Goal: Find specific page/section: Find specific page/section

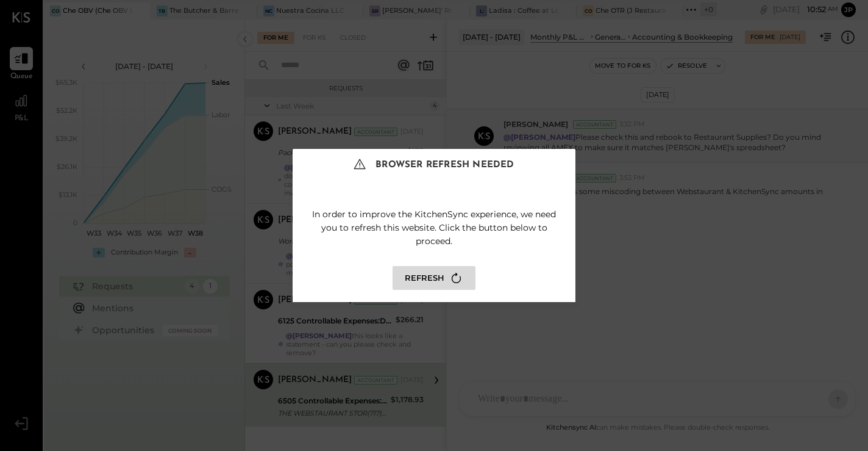
scroll to position [13, 0]
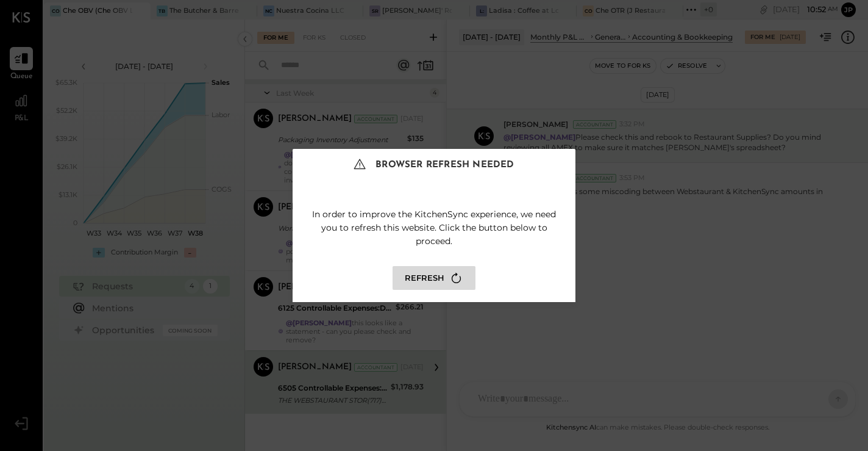
click at [425, 282] on button "Refresh" at bounding box center [434, 278] width 83 height 24
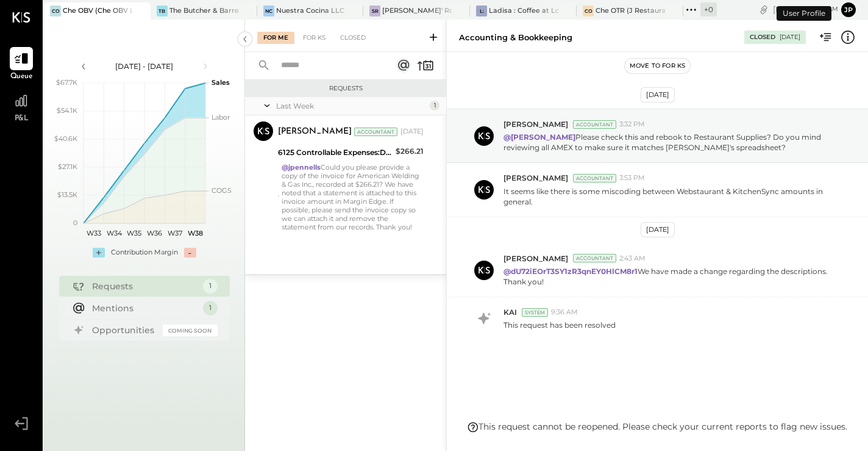
scroll to position [11, 0]
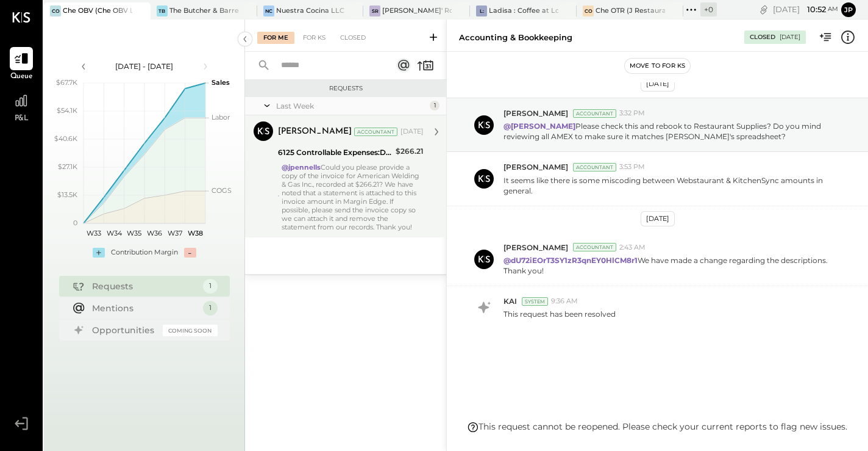
click at [376, 199] on div "@jpennells Could you please provide a copy of the invoice for American Welding …" at bounding box center [353, 197] width 142 height 68
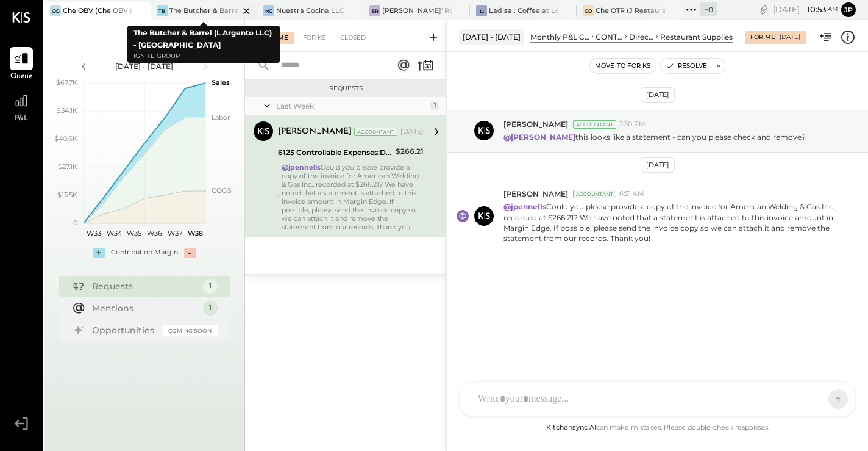
click at [187, 12] on div "The Butcher & Barrel (L Argento LLC) - [GEOGRAPHIC_DATA]" at bounding box center [204, 11] width 70 height 10
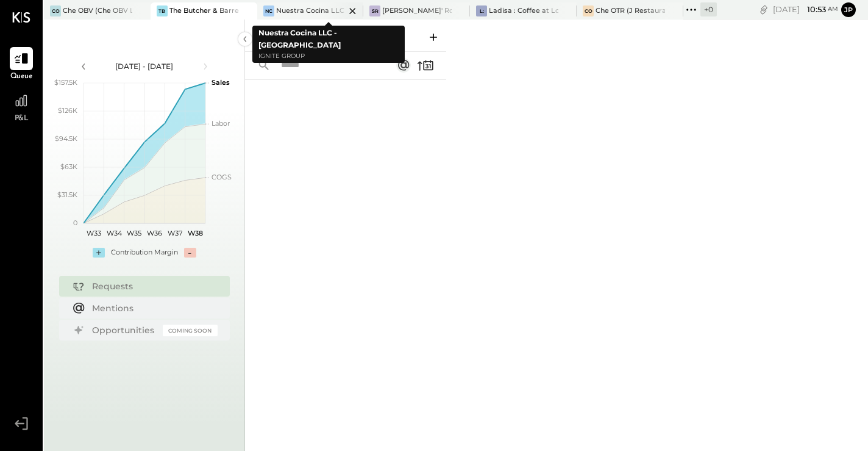
click at [298, 12] on div "Nuestra Cocina LLC - [GEOGRAPHIC_DATA]" at bounding box center [311, 11] width 70 height 10
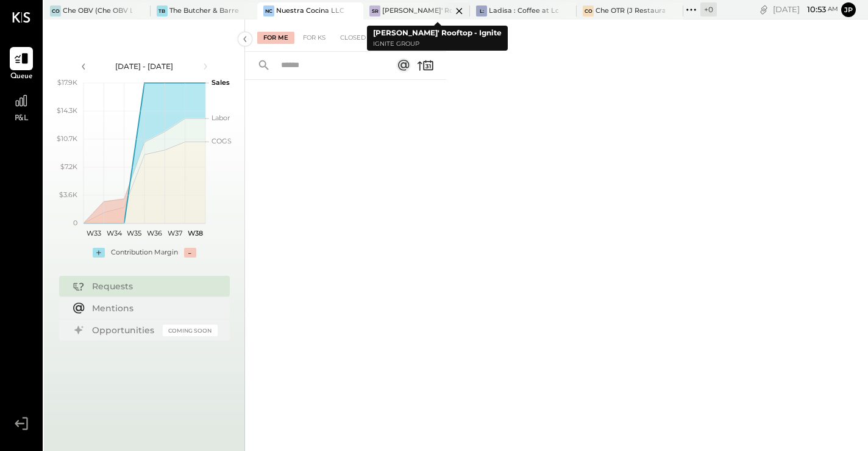
click at [418, 7] on div "[PERSON_NAME]' Rooftop - Ignite" at bounding box center [417, 11] width 70 height 10
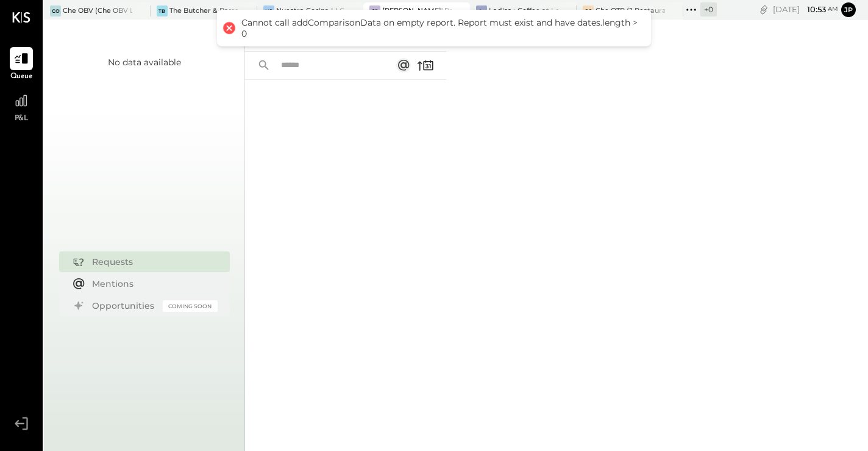
click at [232, 29] on div at bounding box center [229, 28] width 17 height 17
click at [662, 12] on div at bounding box center [662, 10] width 43 height 16
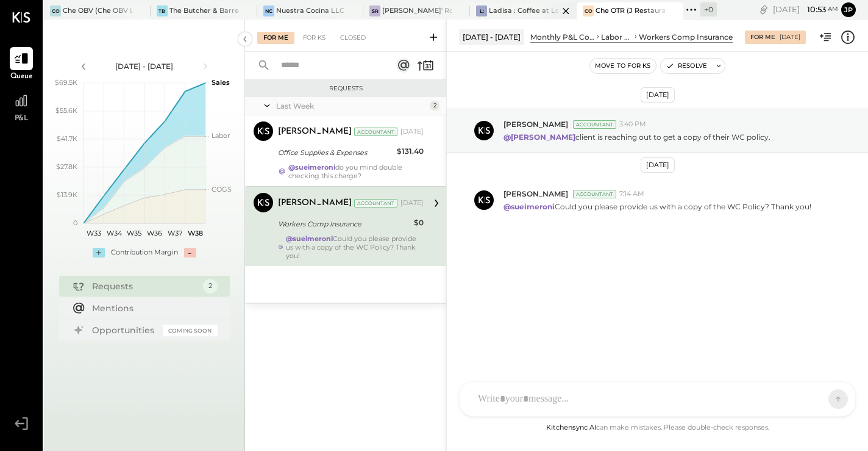
click at [537, 11] on div at bounding box center [555, 10] width 43 height 16
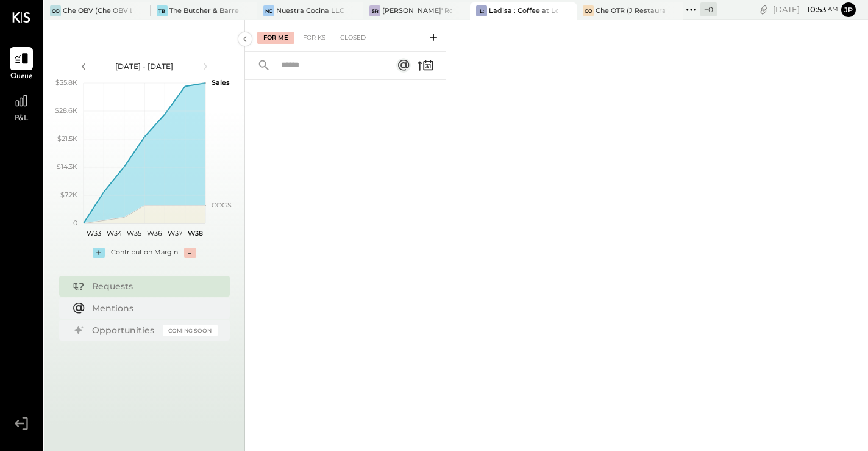
click at [362, 188] on div at bounding box center [345, 249] width 201 height 338
click at [690, 12] on icon at bounding box center [691, 10] width 16 height 16
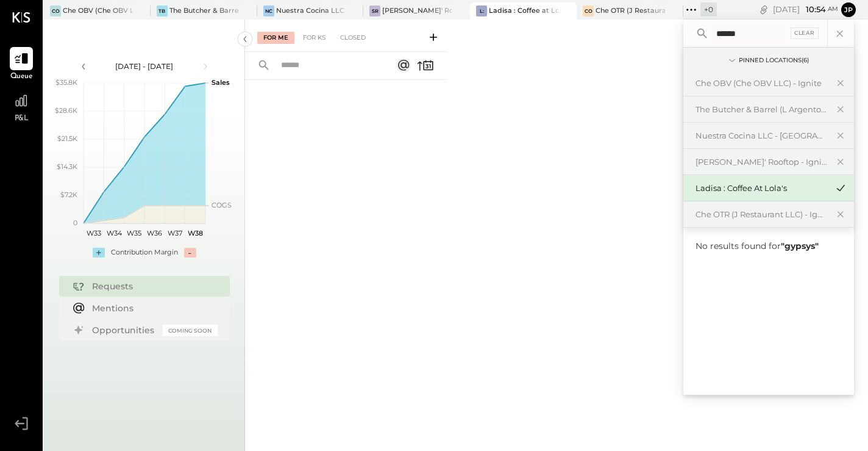
type input "*****"
click at [565, 309] on div "For Me For KS Closed" at bounding box center [556, 235] width 623 height 431
